Goal: Use online tool/utility: Use online tool/utility

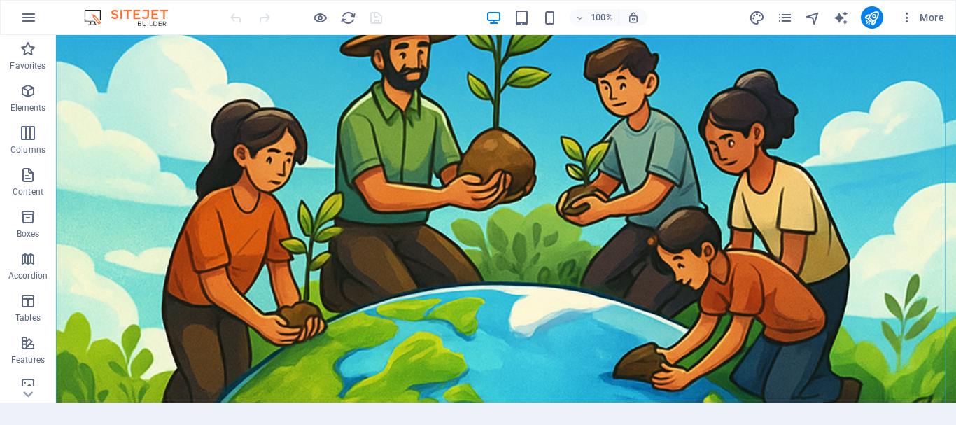
scroll to position [210, 0]
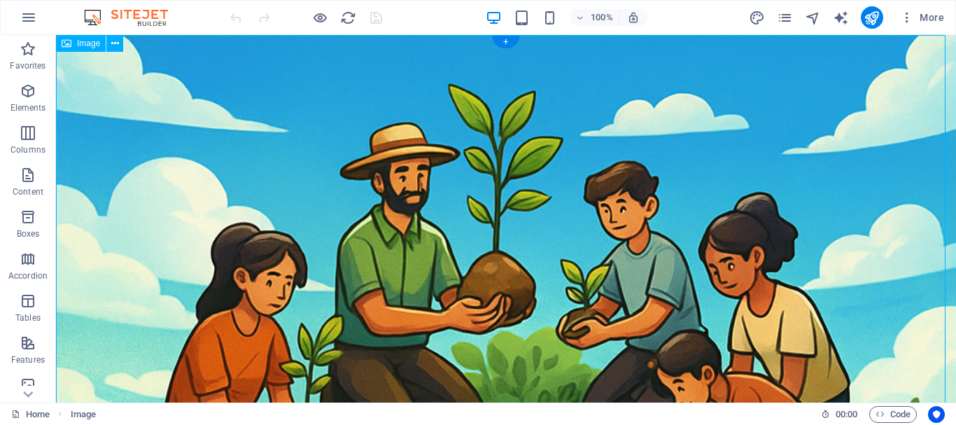
scroll to position [0, 0]
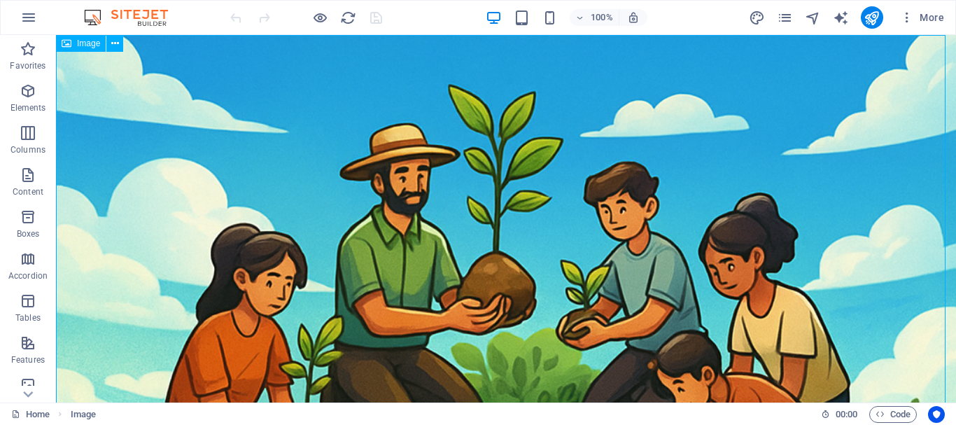
click at [96, 43] on span "Image" at bounding box center [88, 43] width 23 height 8
click at [115, 45] on icon at bounding box center [115, 43] width 8 height 15
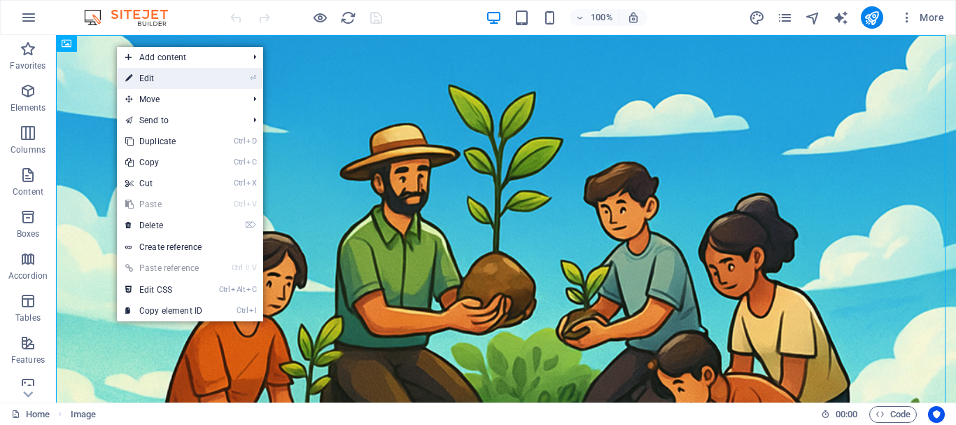
click at [146, 75] on link "⏎ Edit" at bounding box center [164, 78] width 94 height 21
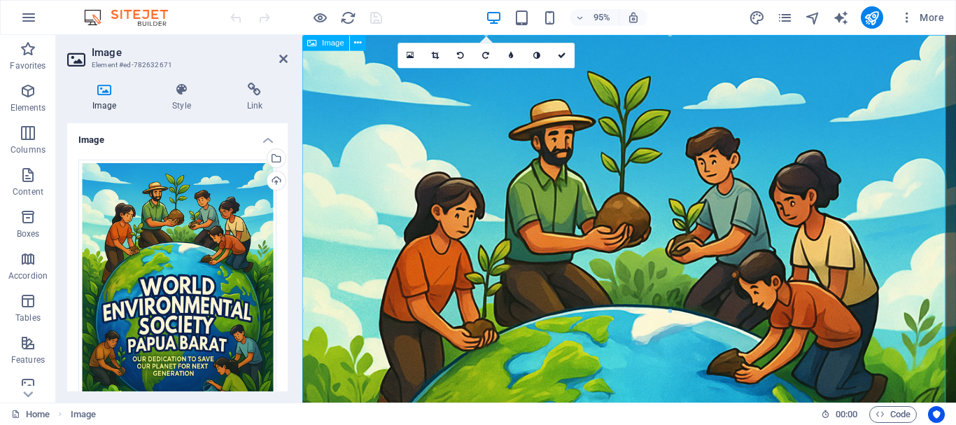
click at [285, 56] on icon at bounding box center [283, 58] width 8 height 11
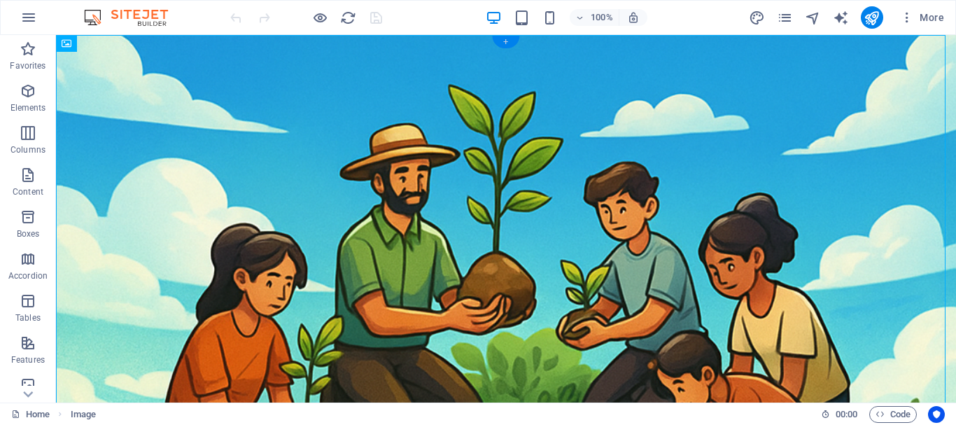
click at [498, 41] on div "+" at bounding box center [505, 42] width 27 height 13
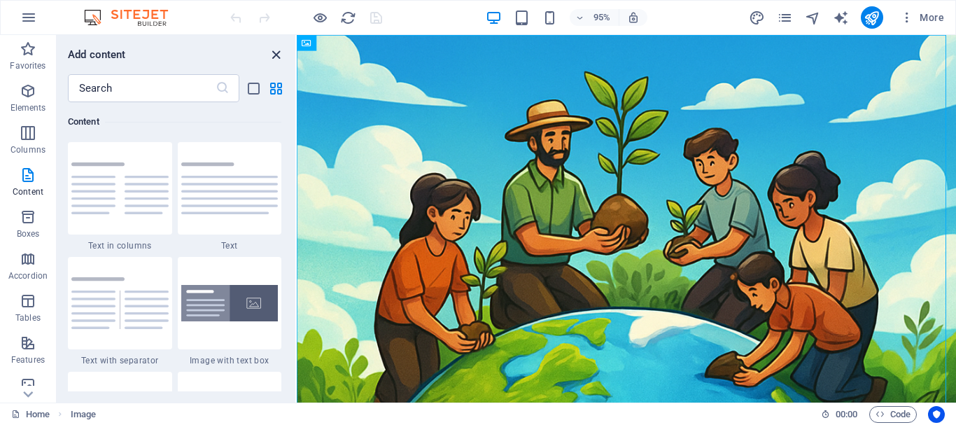
click at [278, 56] on icon "close panel" at bounding box center [276, 55] width 16 height 16
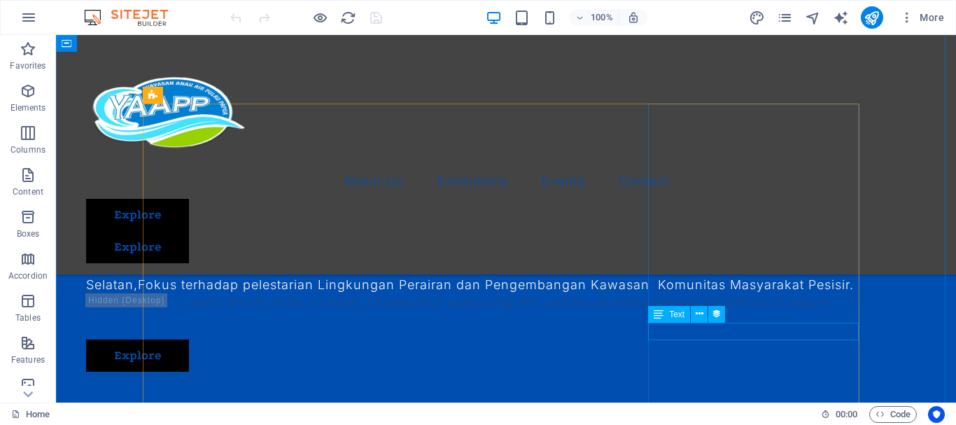
scroll to position [2099, 0]
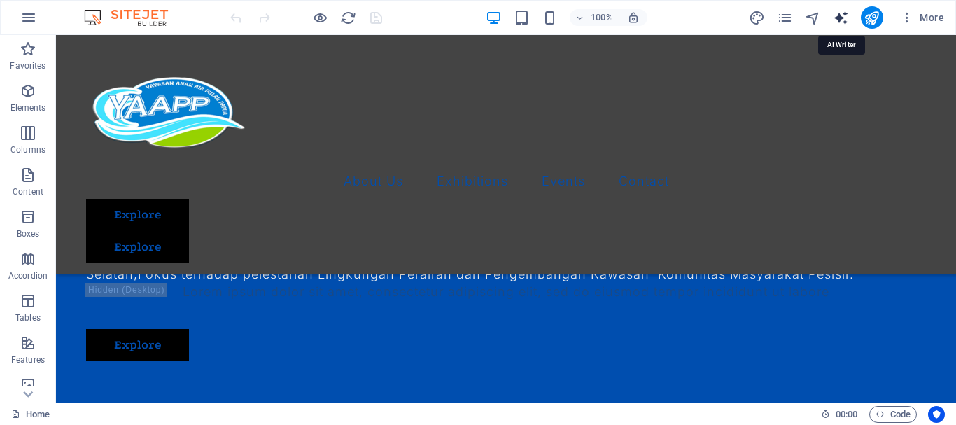
click at [842, 19] on icon "text_generator" at bounding box center [841, 18] width 16 height 16
select select "English"
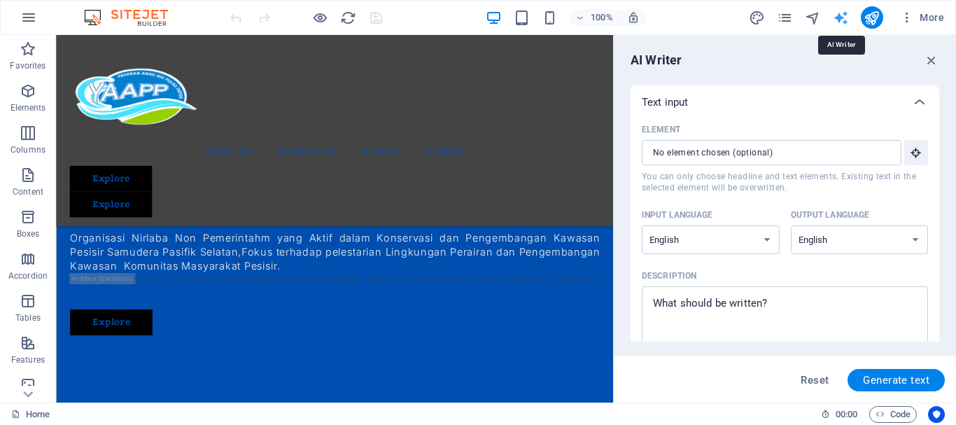
scroll to position [0, 0]
click at [768, 239] on select "Albanian Arabic Armenian Awadhi Azerbaijani Bashkir Basque Belarusian Bengali B…" at bounding box center [711, 239] width 138 height 29
select select "Indonesian"
click at [642, 225] on select "Albanian Arabic Armenian Awadhi Azerbaijani Bashkir Basque Belarusian Bengali B…" at bounding box center [711, 239] width 138 height 29
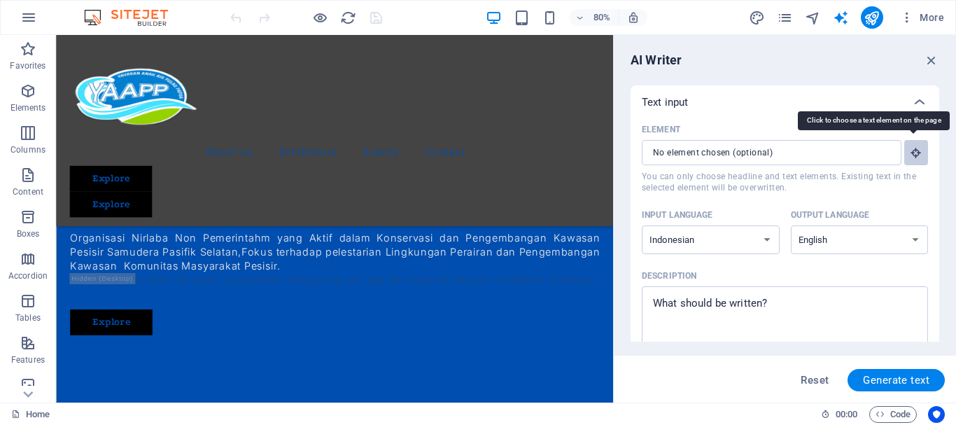
click at [912, 155] on icon "button" at bounding box center [916, 152] width 13 height 13
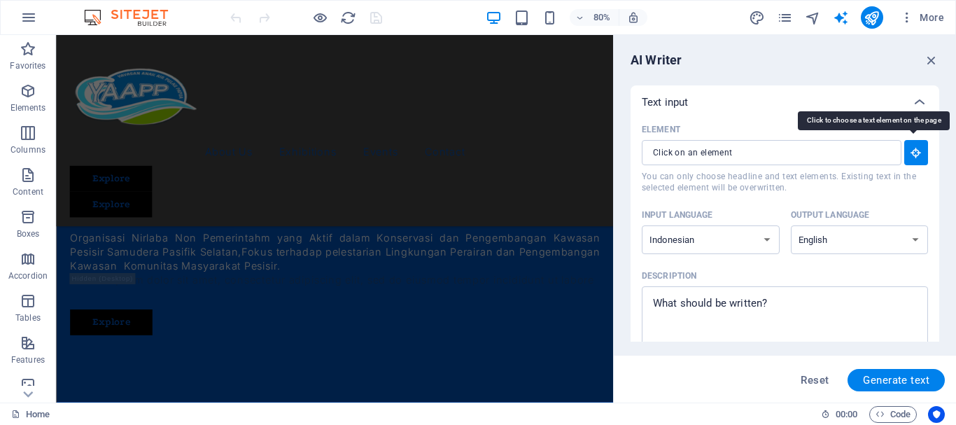
click at [912, 155] on icon "button" at bounding box center [916, 152] width 13 height 13
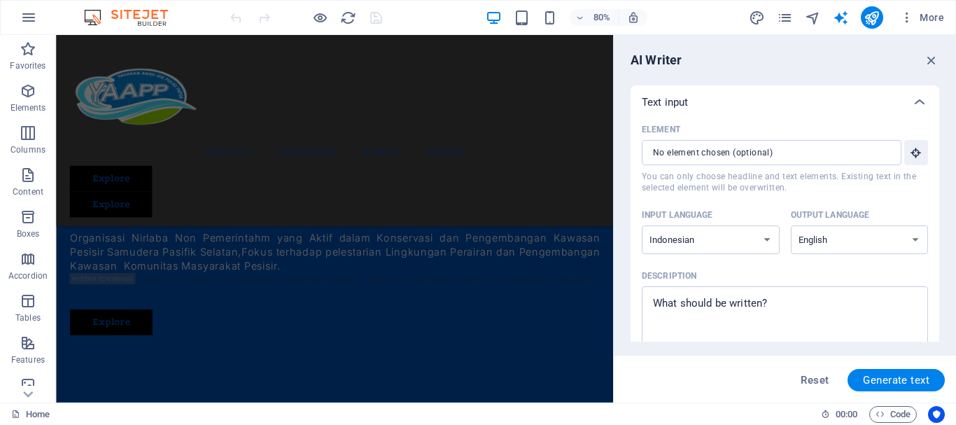
click at [765, 96] on div "Text input" at bounding box center [772, 102] width 261 height 14
